Goal: Information Seeking & Learning: Find specific fact

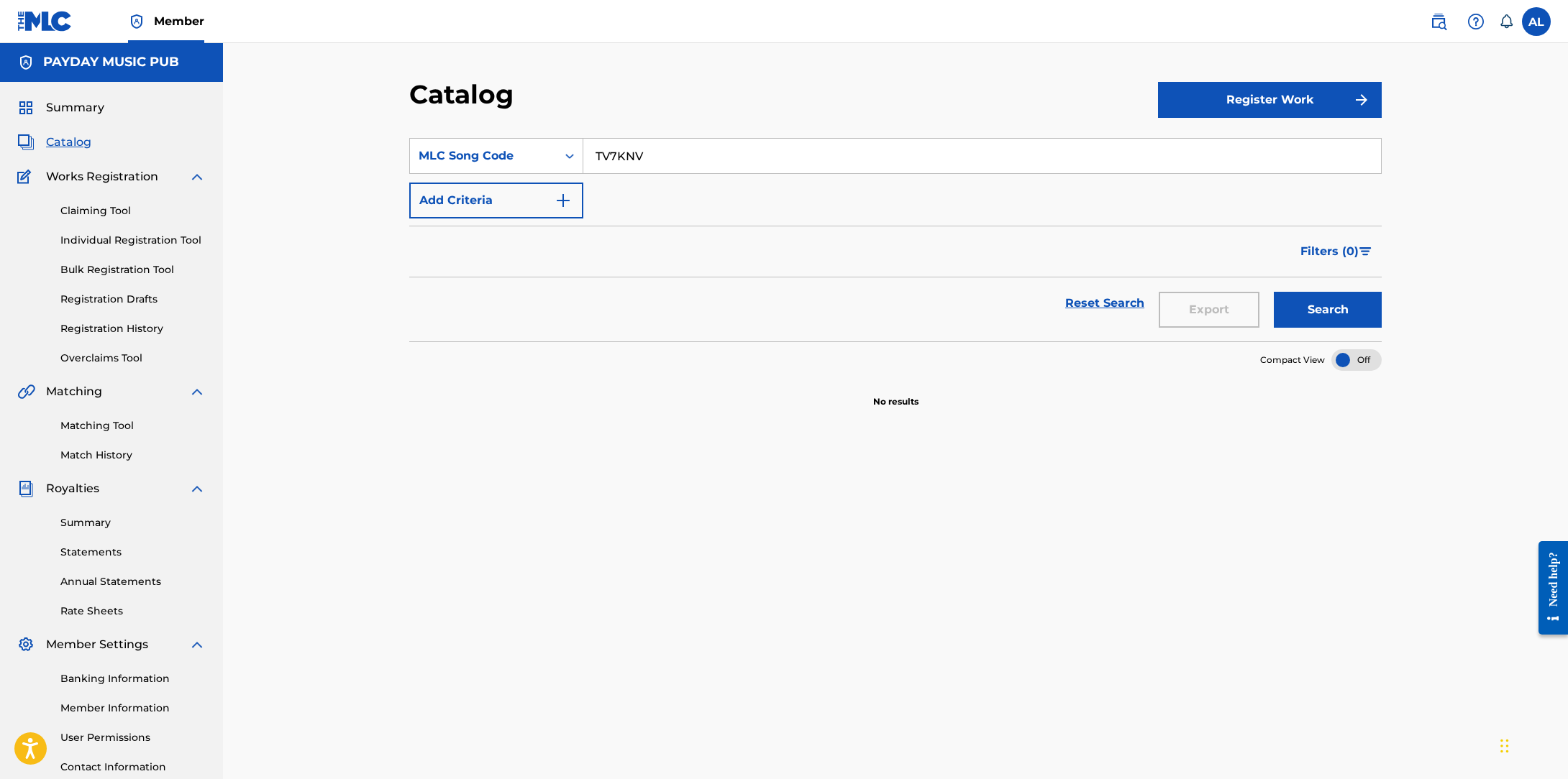
click at [68, 138] on span "Catalog" at bounding box center [69, 142] width 45 height 17
click at [554, 155] on div "MLC Song Code" at bounding box center [484, 156] width 146 height 27
click at [484, 152] on div "MLC Song Code" at bounding box center [484, 157] width 130 height 17
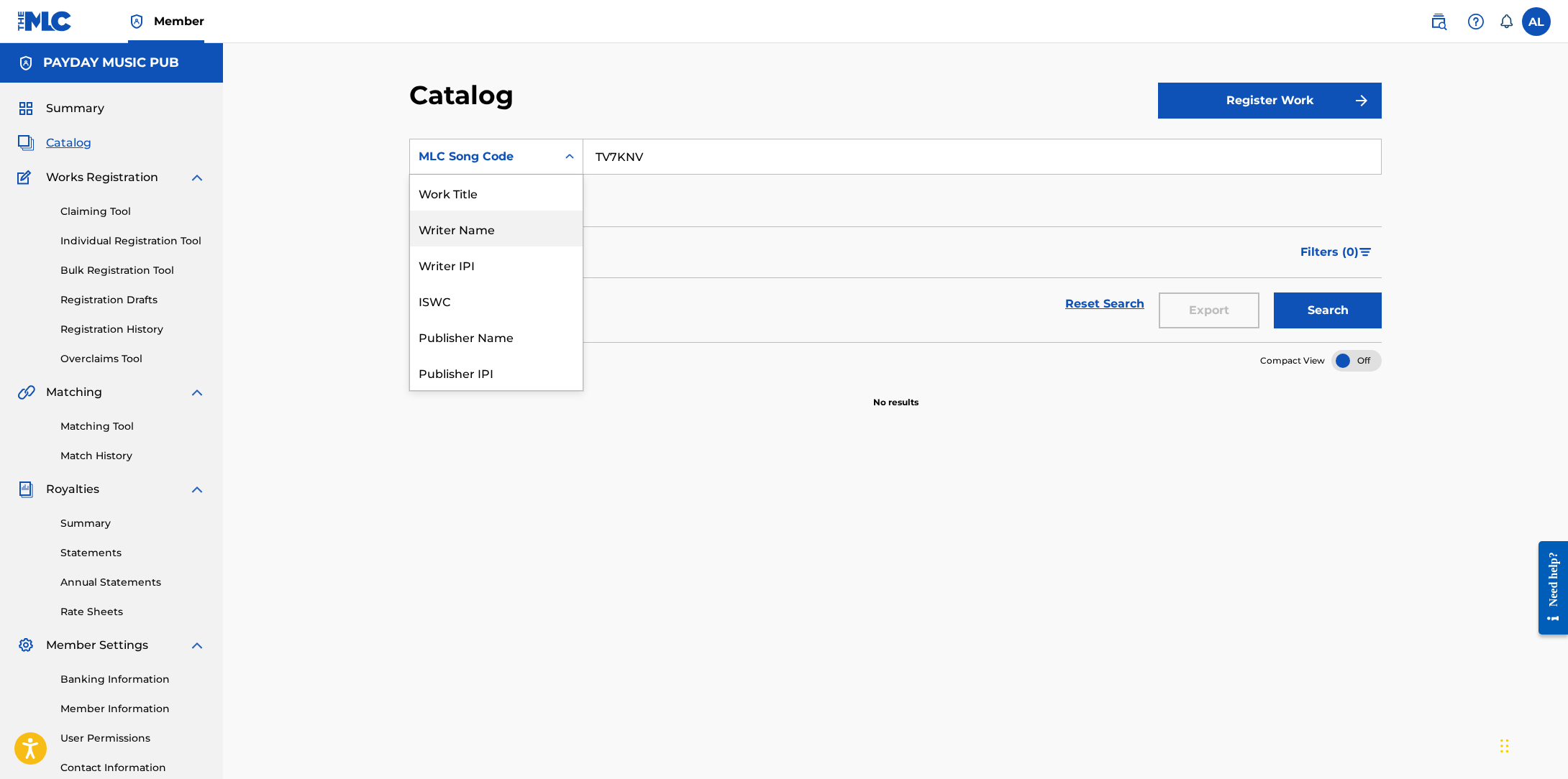
click at [520, 235] on div "Writer Name" at bounding box center [497, 228] width 173 height 36
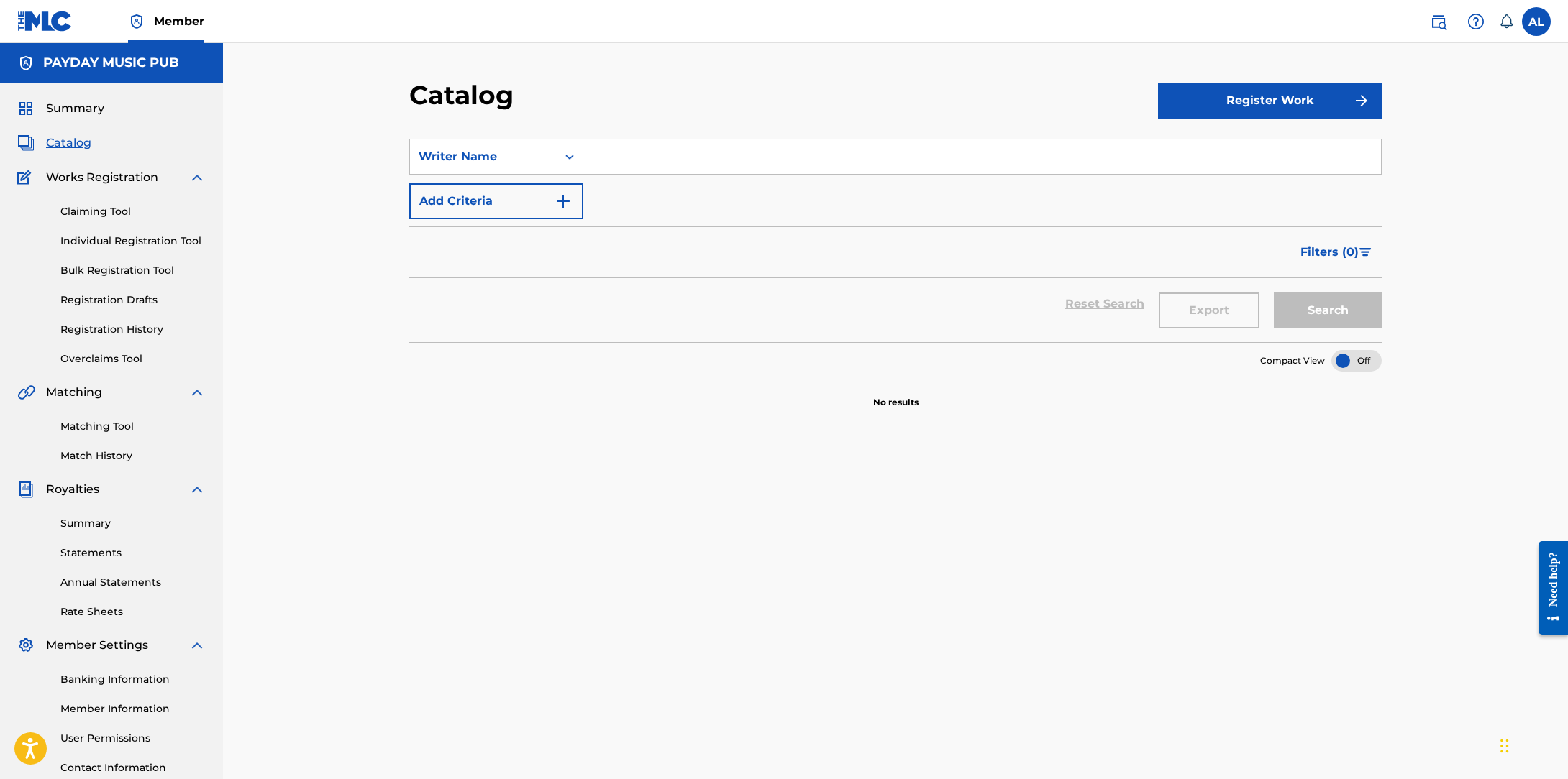
click at [736, 157] on input "Search Form" at bounding box center [982, 157] width 798 height 35
click at [652, 161] on input "Search Form" at bounding box center [982, 157] width 798 height 35
paste input "Philippe Jouneghani"
type input "Philippe Jouneghani"
click at [1341, 312] on button "Search" at bounding box center [1328, 311] width 108 height 36
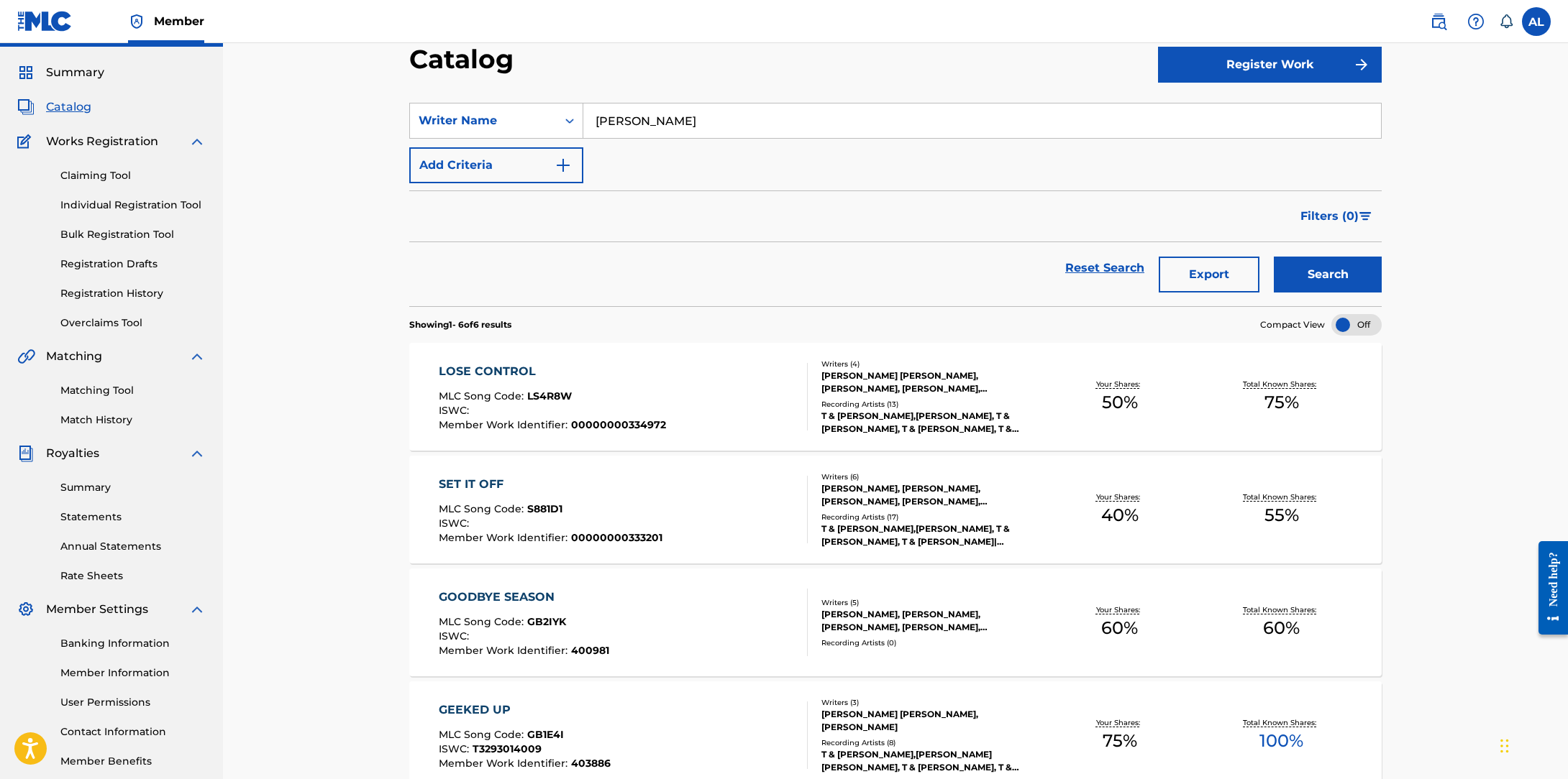
scroll to position [408, 0]
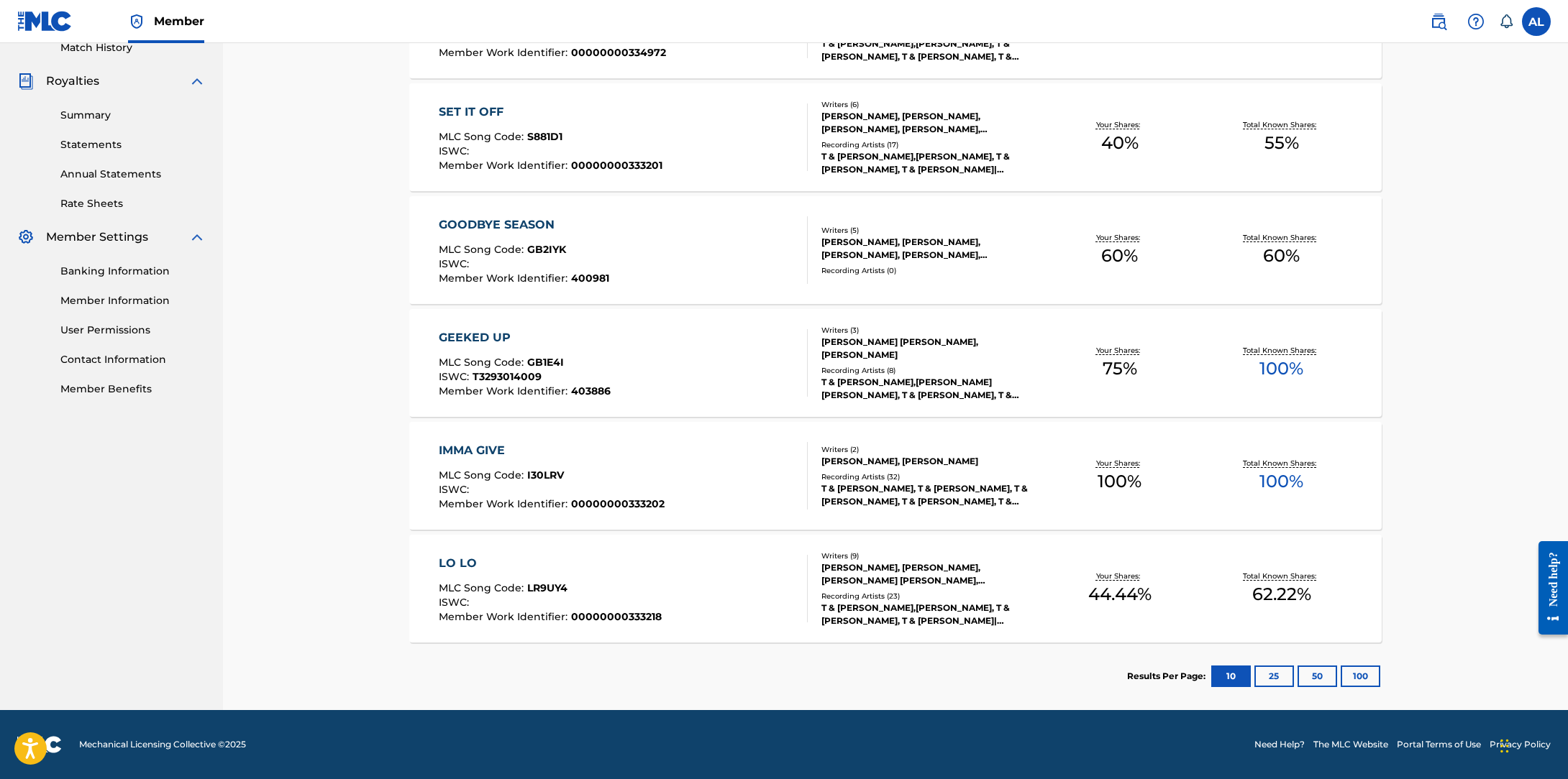
drag, startPoint x: 1355, startPoint y: 677, endPoint x: 1345, endPoint y: 671, distance: 11.7
click at [1355, 677] on button "100" at bounding box center [1360, 676] width 39 height 22
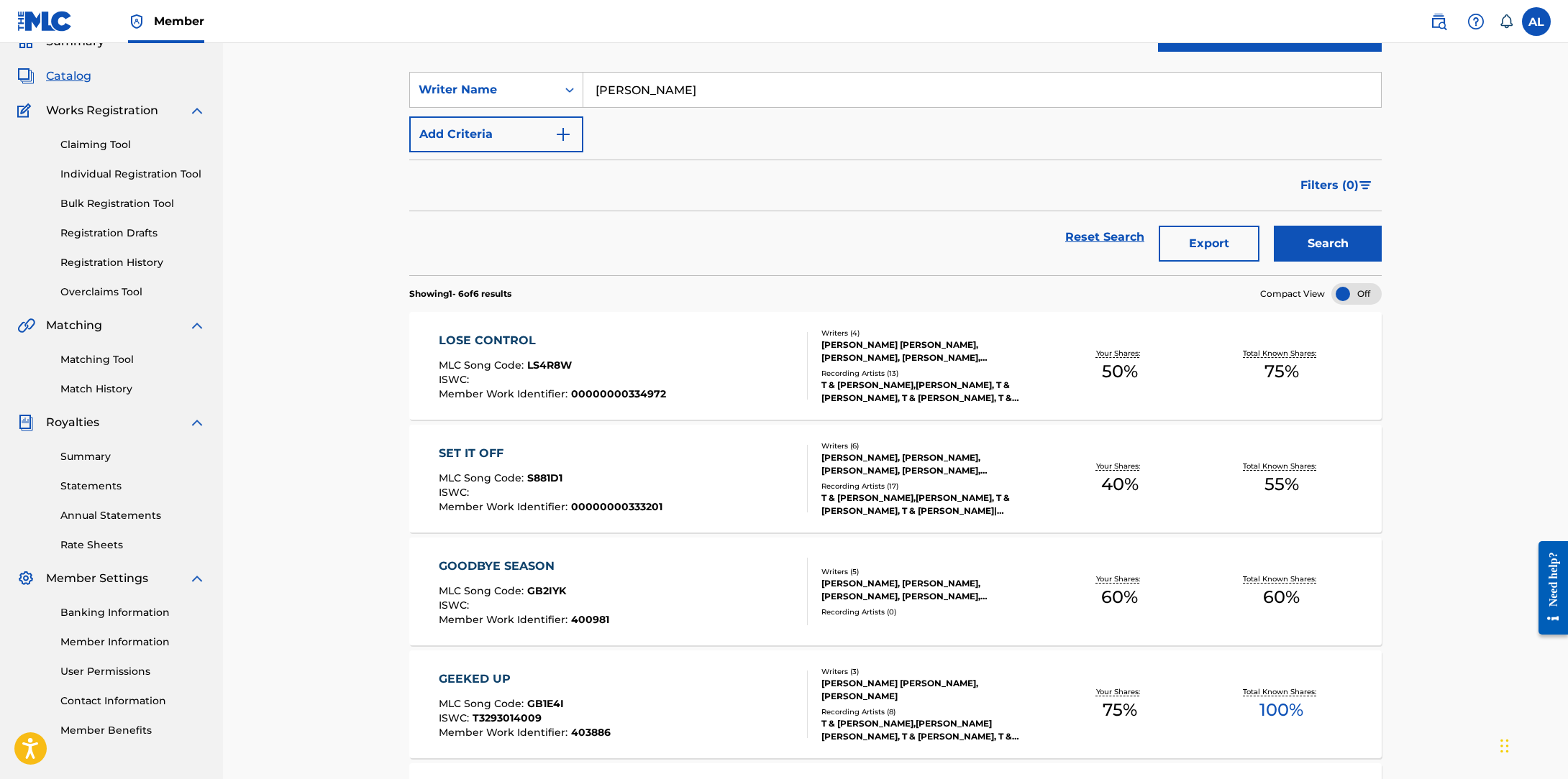
scroll to position [0, 0]
